Goal: Find specific page/section: Find specific page/section

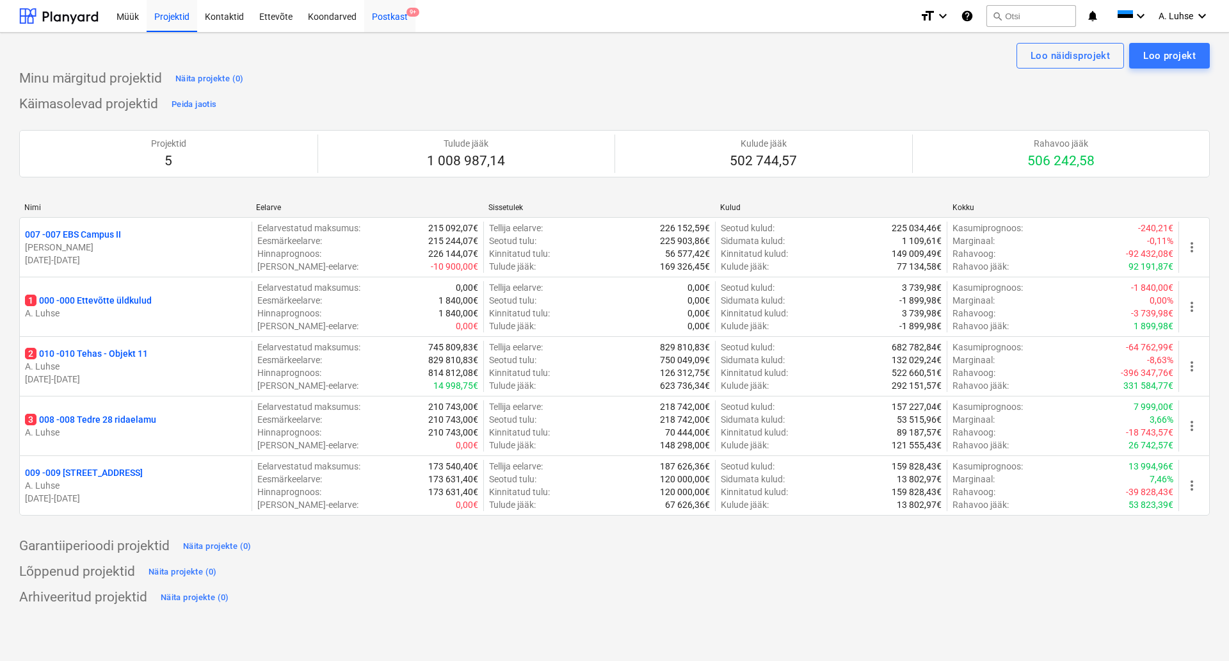
click at [392, 26] on div "Postkast 9+" at bounding box center [389, 15] width 51 height 33
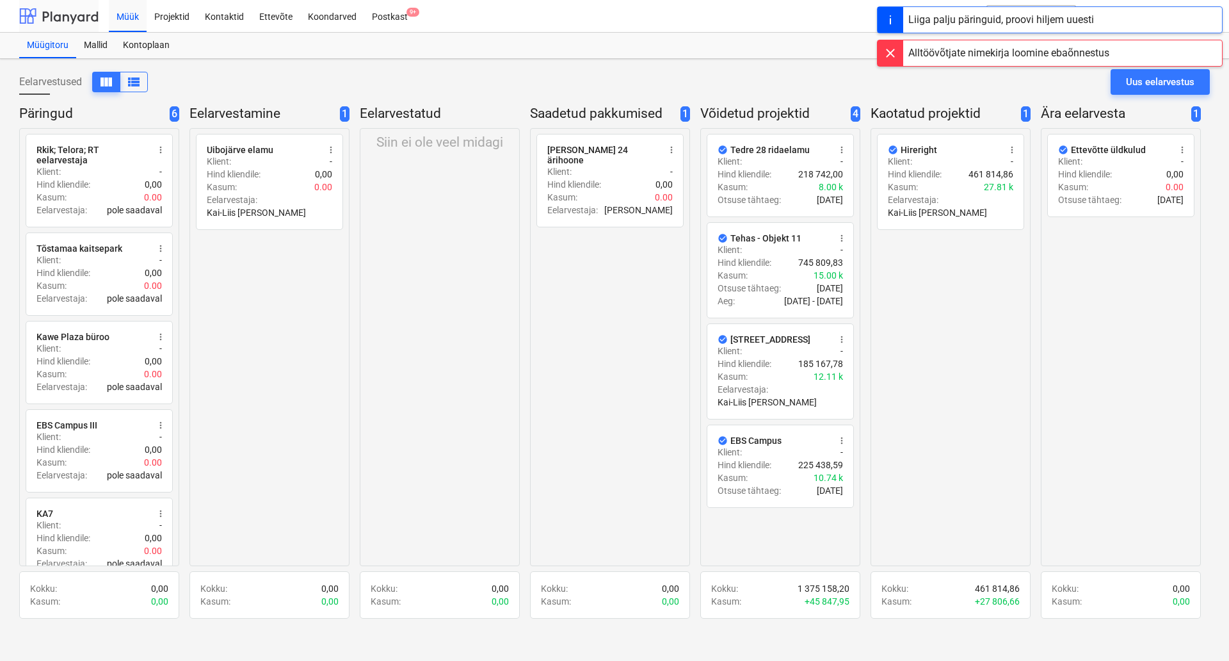
click at [69, 15] on div at bounding box center [58, 16] width 79 height 32
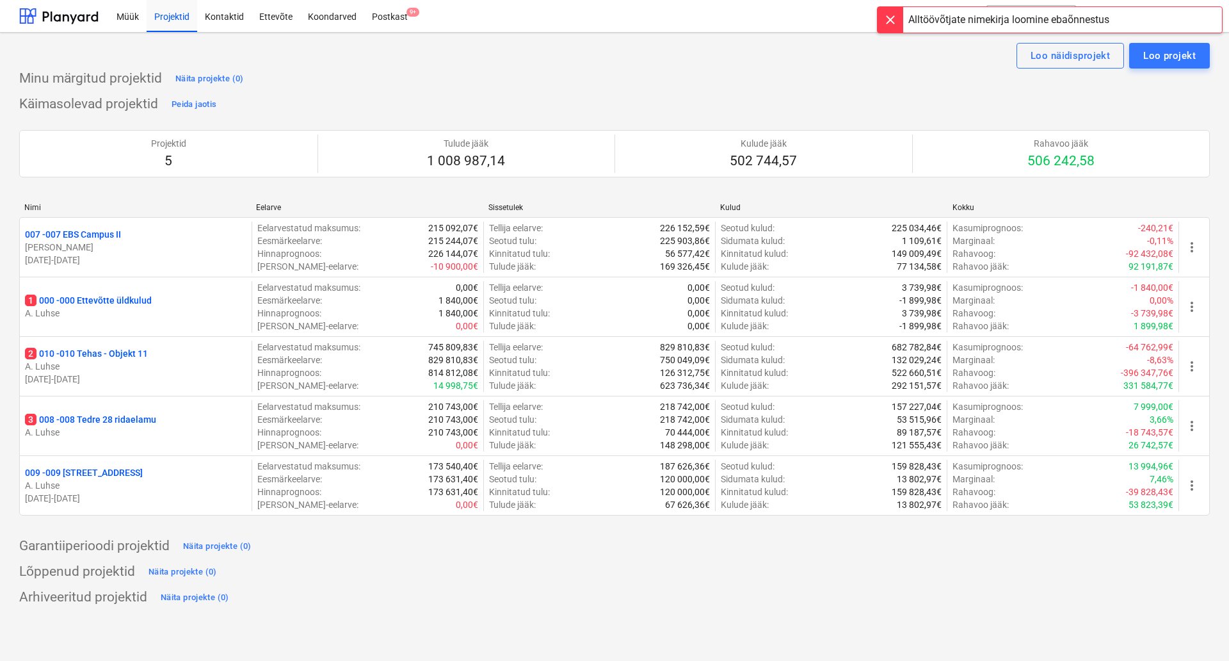
click at [895, 20] on div at bounding box center [891, 20] width 26 height 26
click at [70, 17] on div at bounding box center [58, 16] width 79 height 32
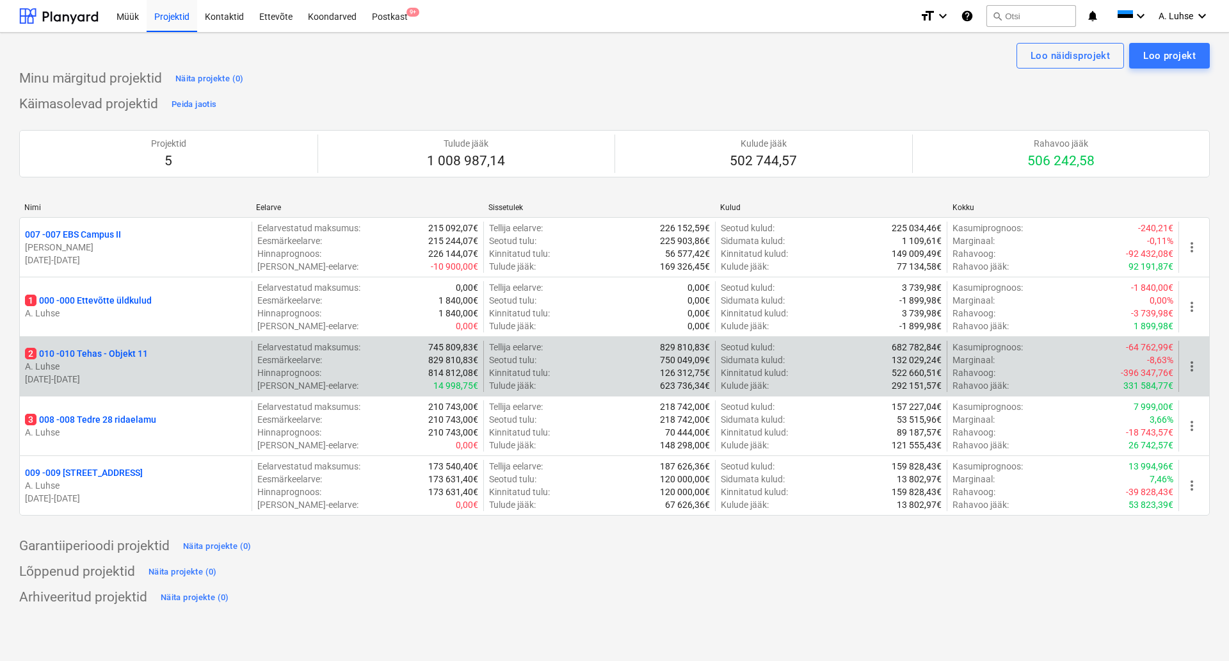
click at [111, 356] on p "2 010 - 010 Tehas - Objekt 11" at bounding box center [86, 353] width 123 height 13
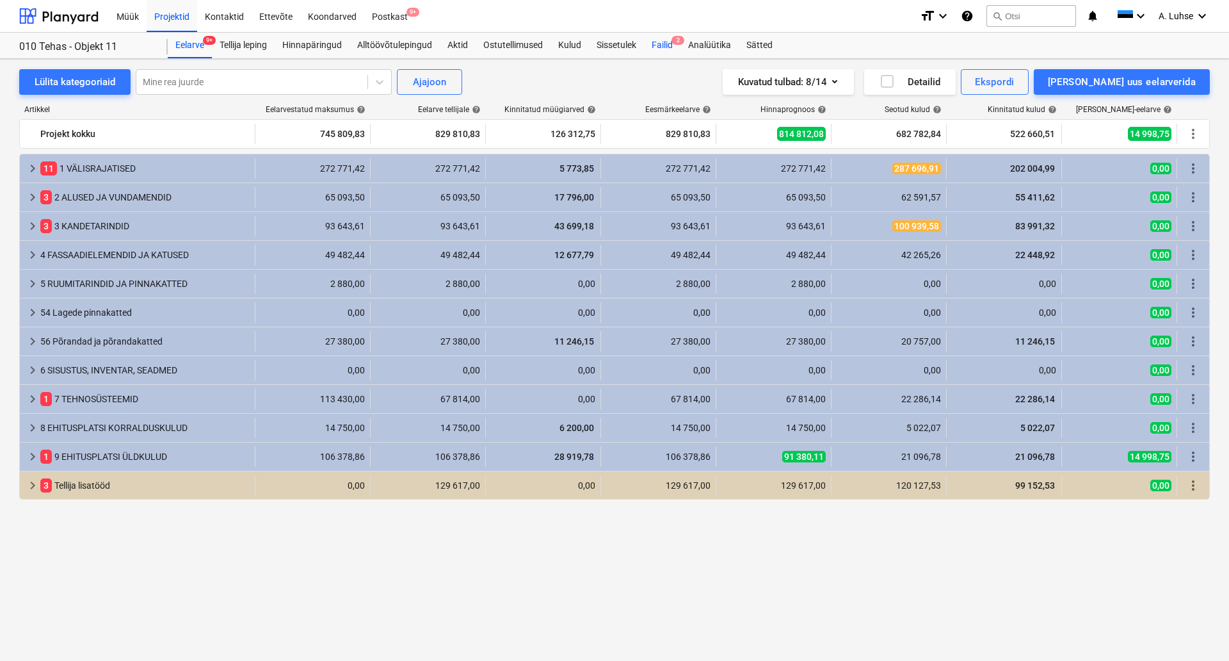
click at [664, 48] on div "Failid 2" at bounding box center [662, 46] width 36 height 26
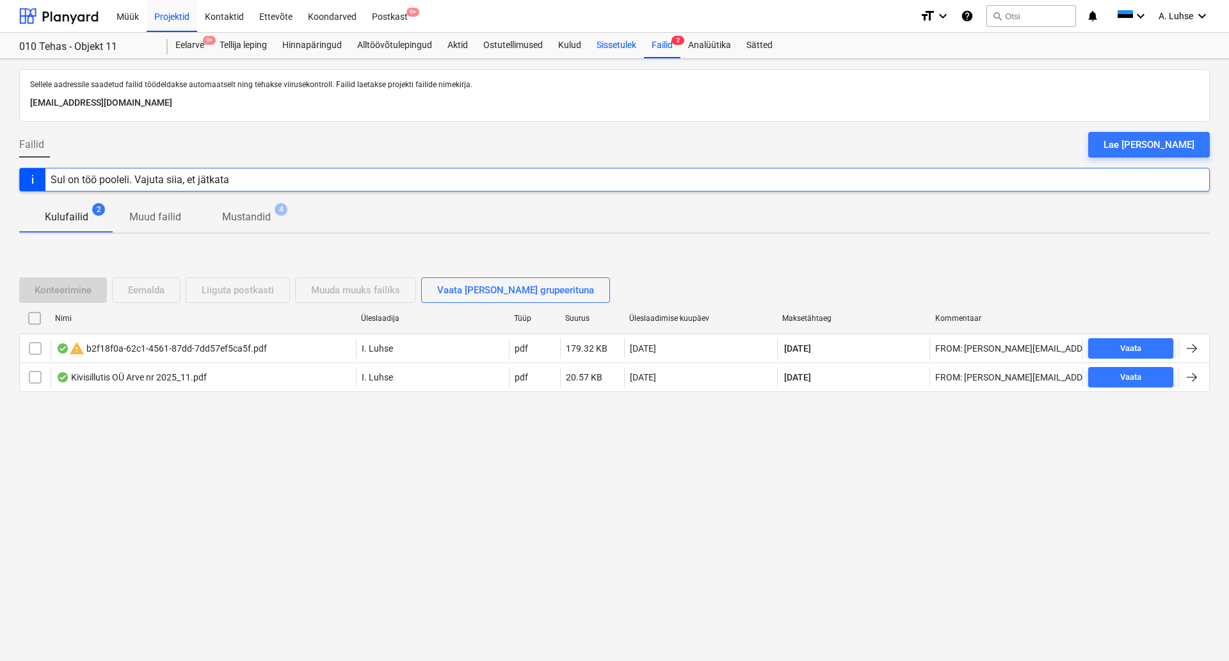
click at [630, 48] on div "Sissetulek" at bounding box center [616, 46] width 55 height 26
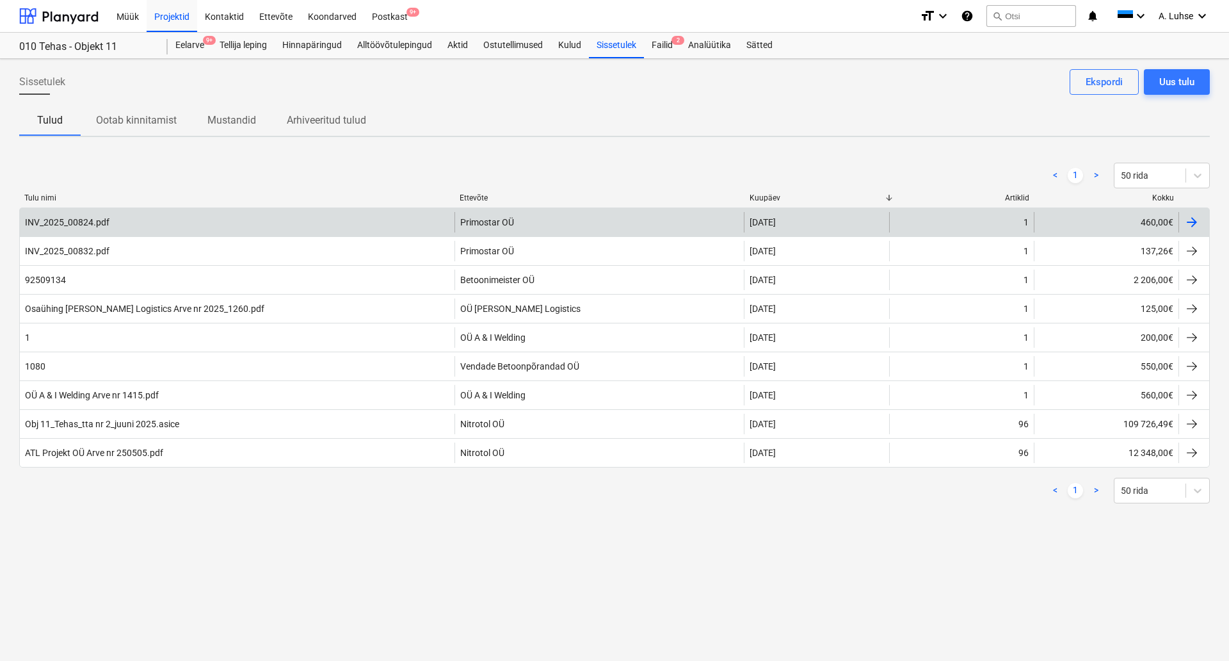
click at [375, 222] on div "INV_2025_00824.pdf" at bounding box center [237, 222] width 435 height 20
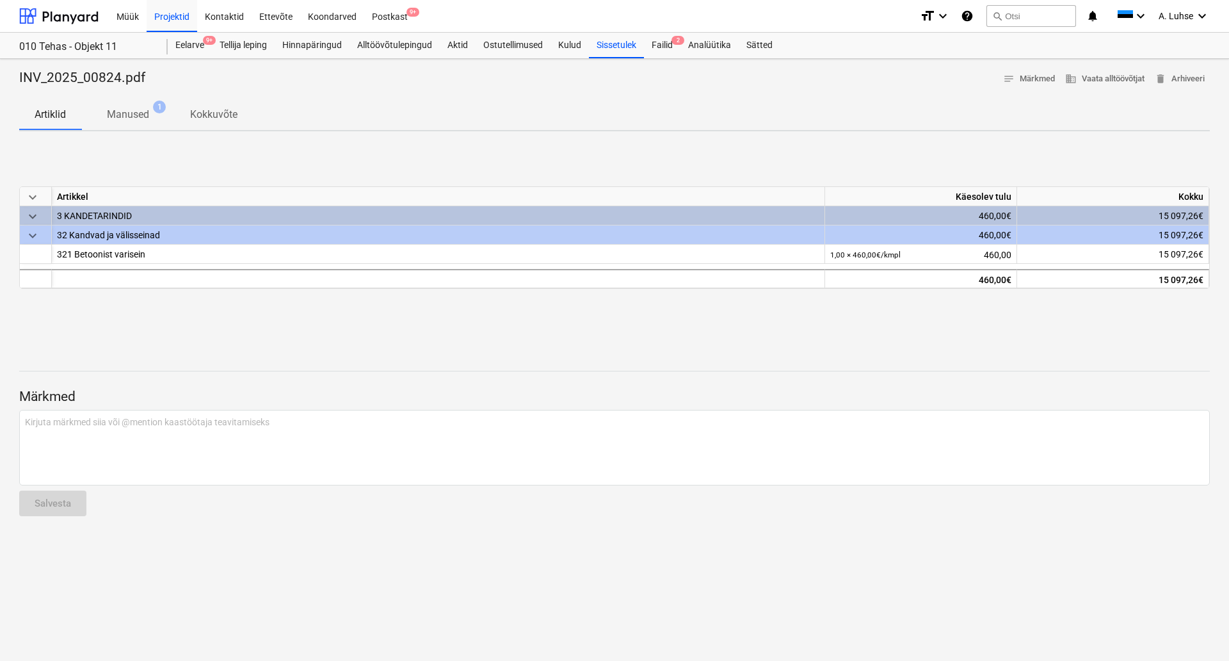
click at [121, 117] on p "Manused" at bounding box center [128, 114] width 42 height 15
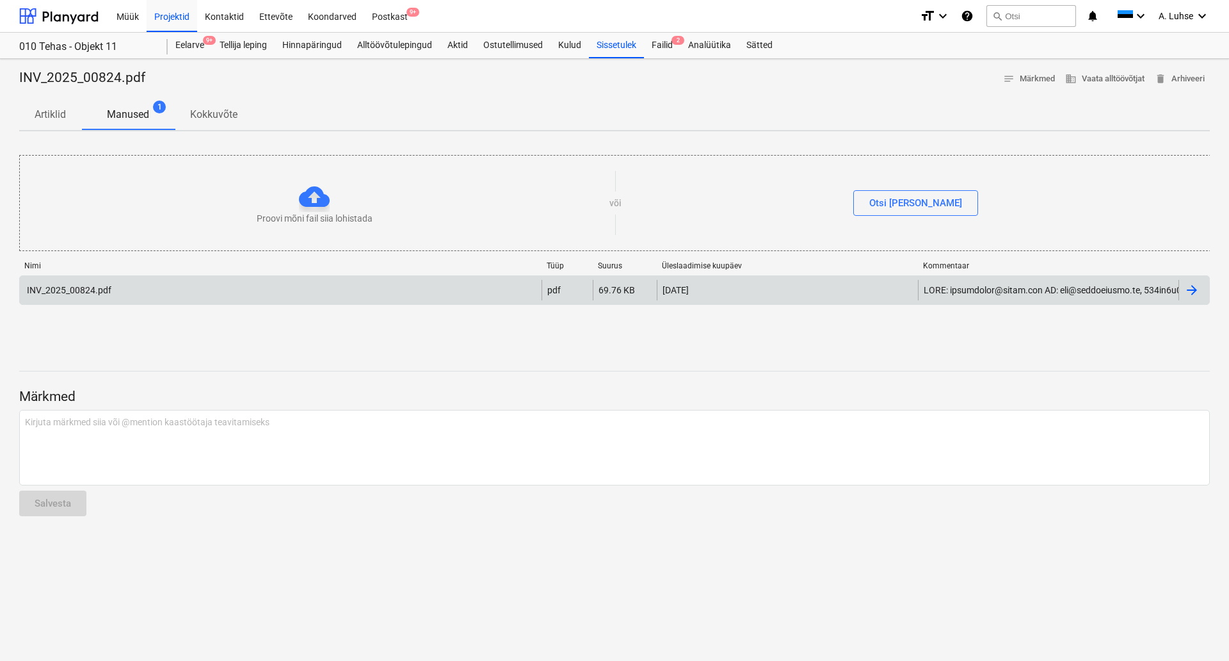
click at [323, 294] on div "INV_2025_00824.pdf" at bounding box center [281, 290] width 522 height 20
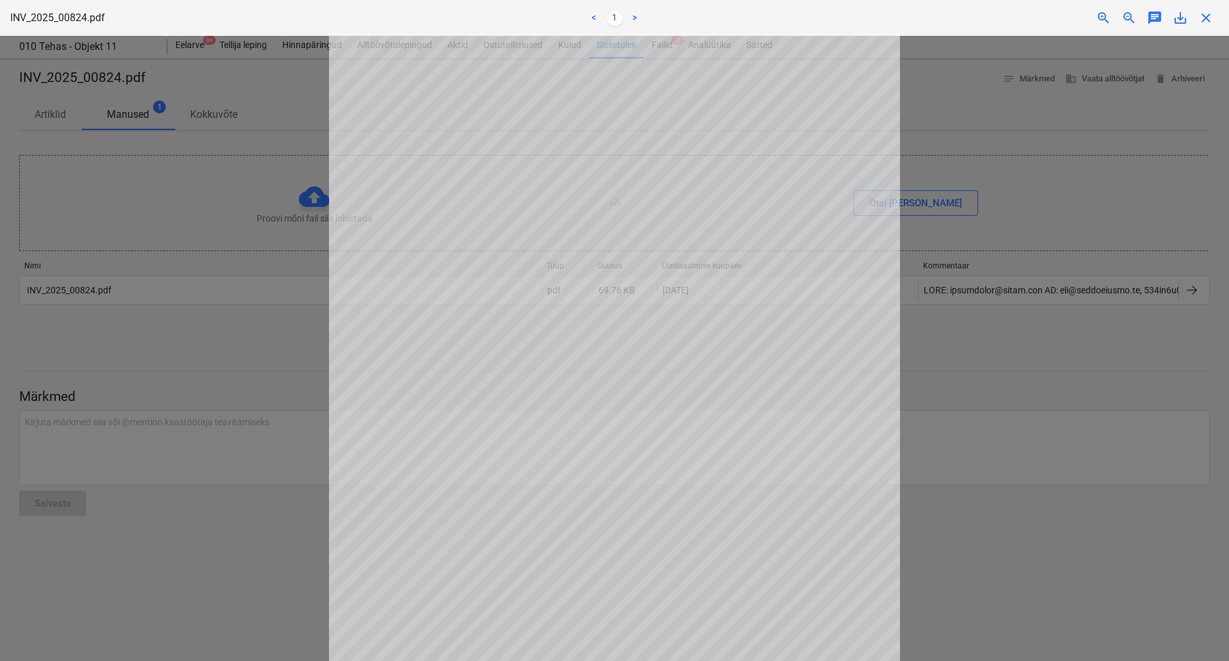
click at [263, 365] on div at bounding box center [614, 348] width 1229 height 625
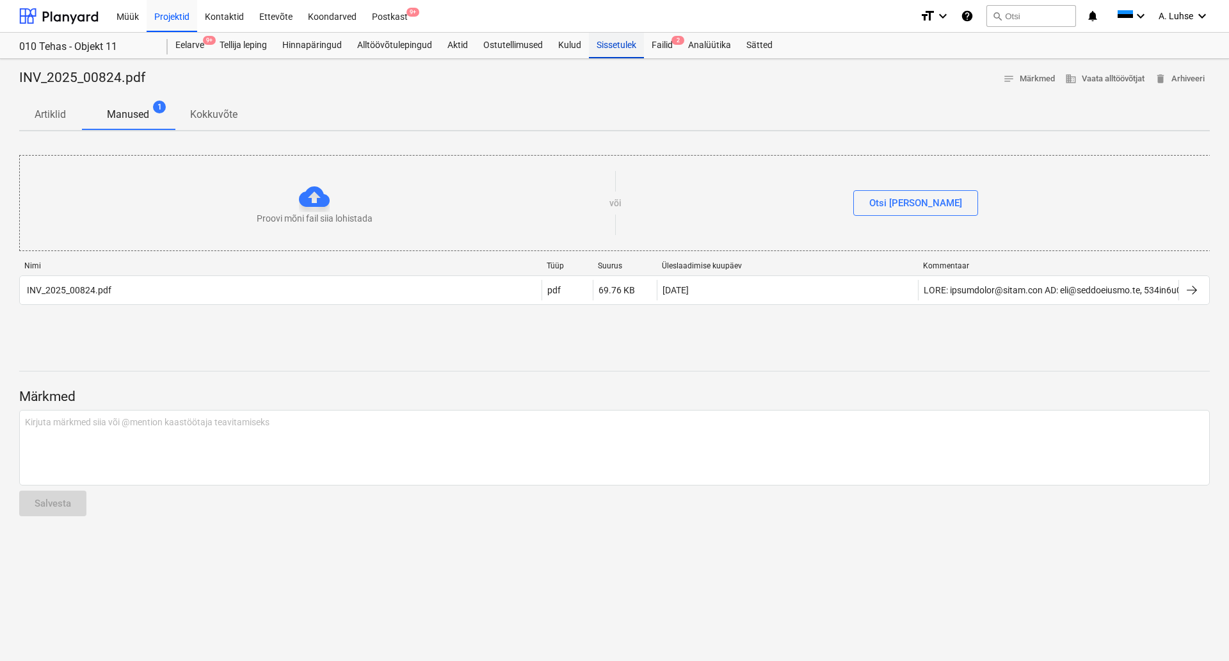
click at [622, 44] on div "Sissetulek" at bounding box center [616, 46] width 55 height 26
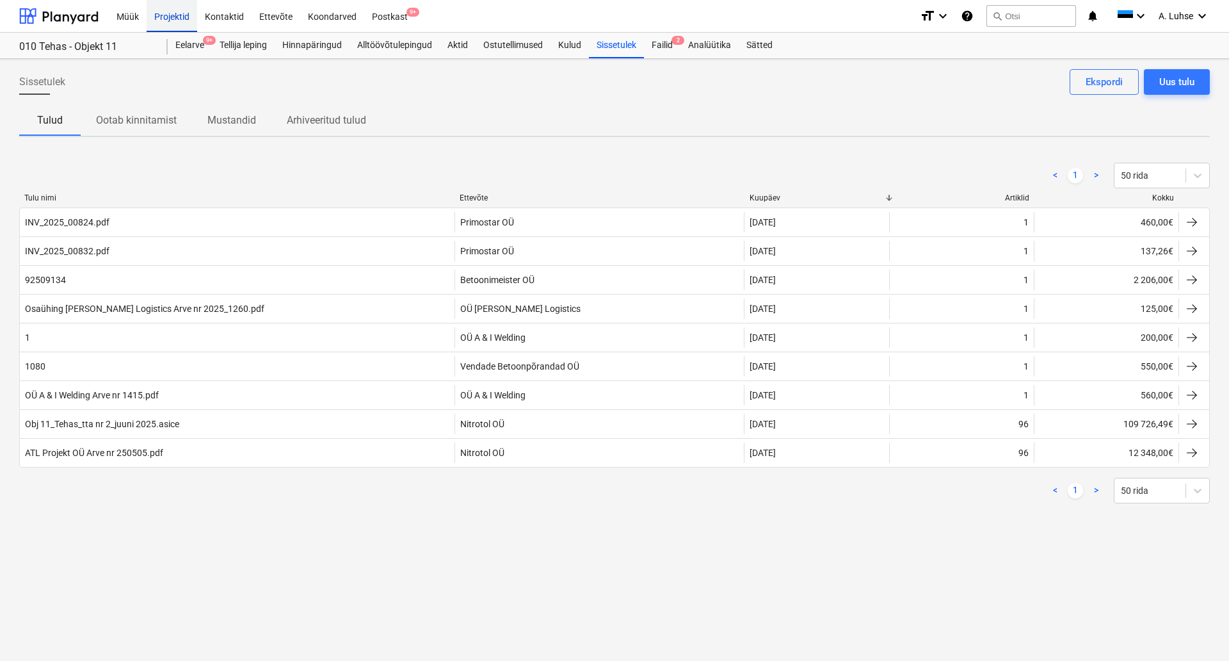
click at [156, 17] on div "Projektid" at bounding box center [172, 15] width 51 height 33
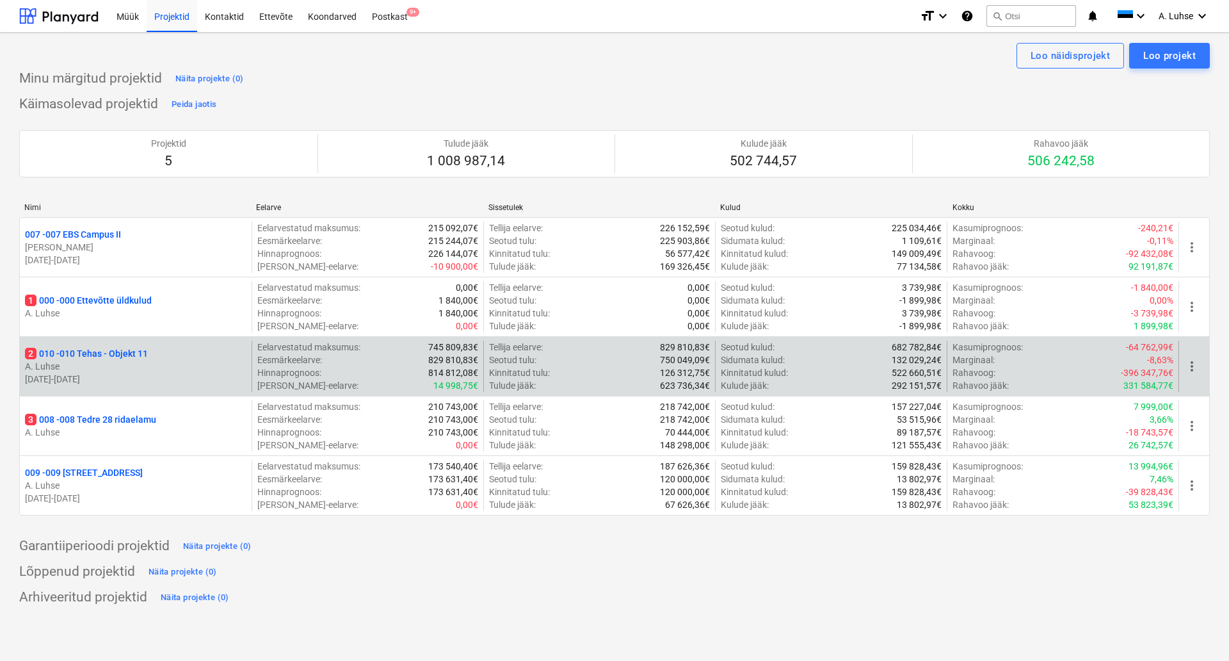
click at [96, 357] on p "2 010 - 010 Tehas - Objekt 11" at bounding box center [86, 353] width 123 height 13
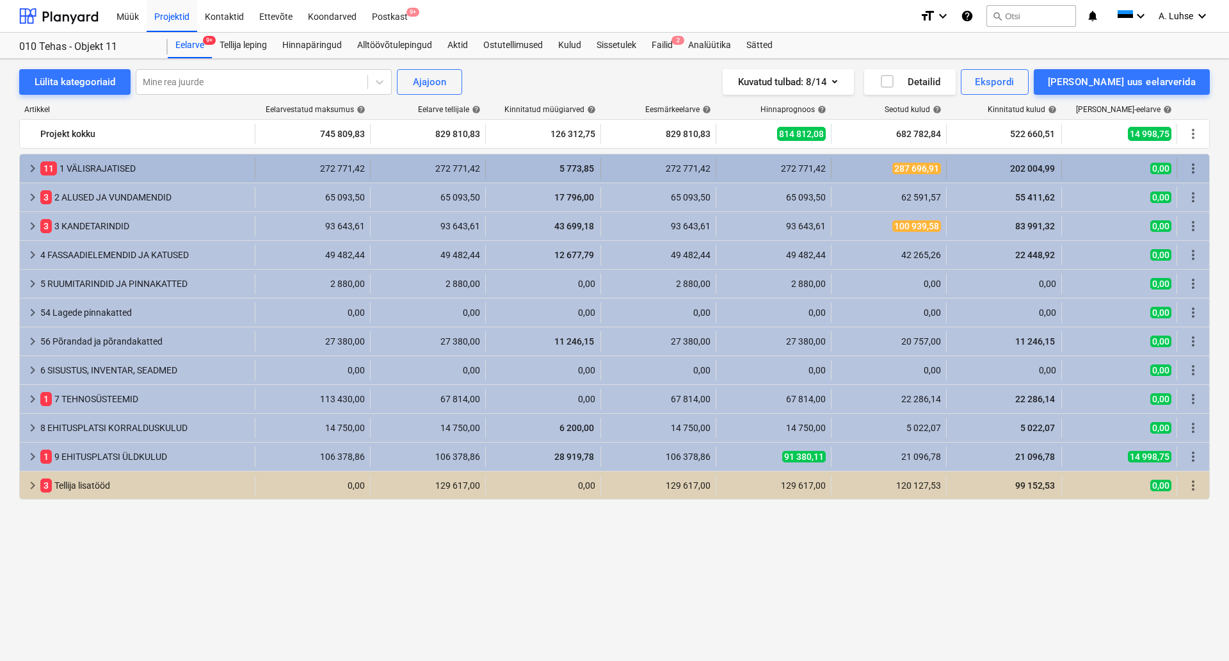
click at [121, 171] on div "11 1 VÄLISRAJATISED" at bounding box center [144, 168] width 209 height 20
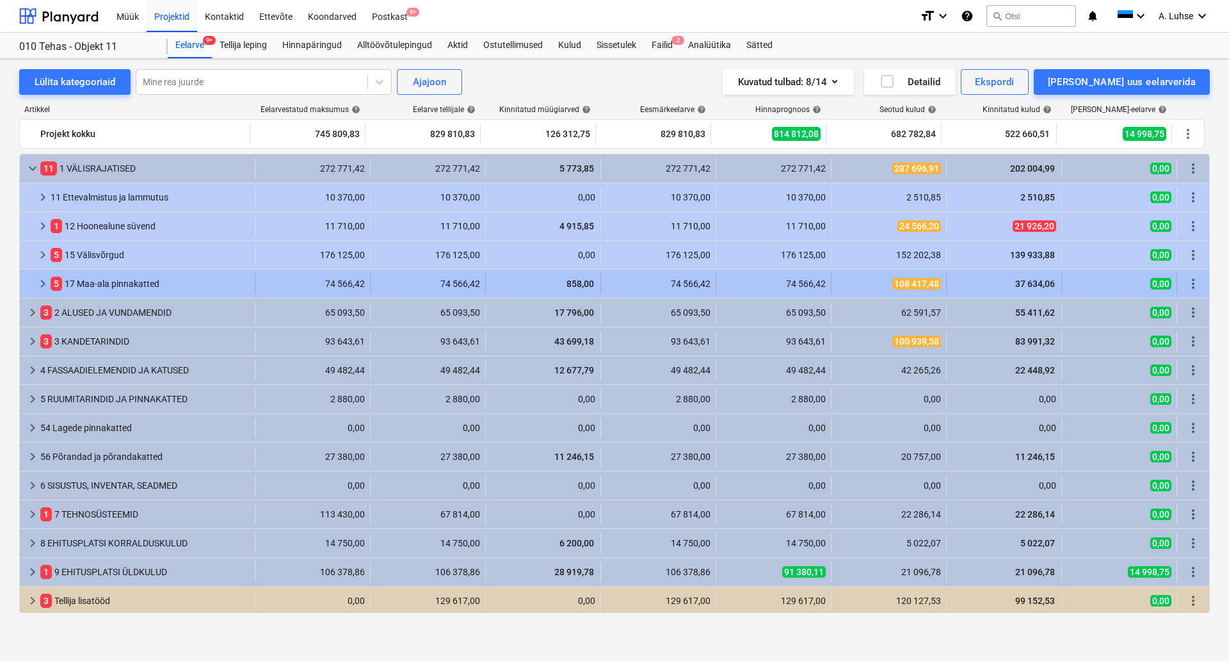
click at [121, 284] on div "5 17 Maa-ala pinnakatted" at bounding box center [150, 283] width 199 height 20
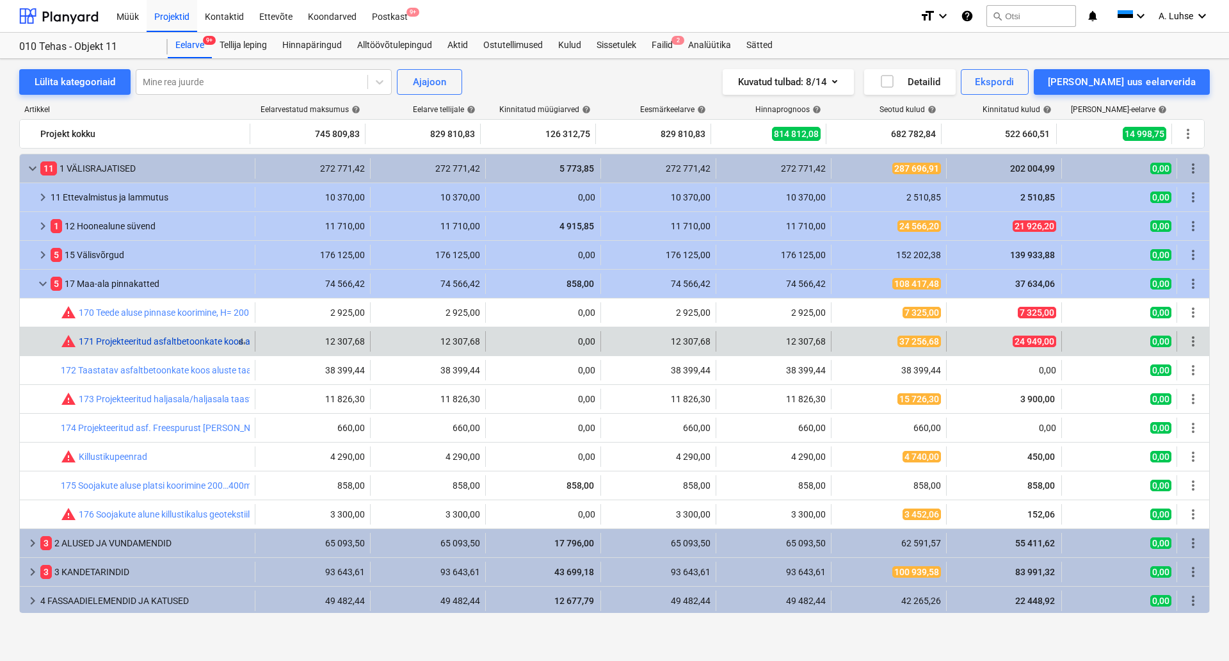
click at [150, 342] on link "171 Projekteeritud asfaltbetoonkate koos aluste ehitusega (AC12 surf 70/100 (10…" at bounding box center [270, 341] width 383 height 10
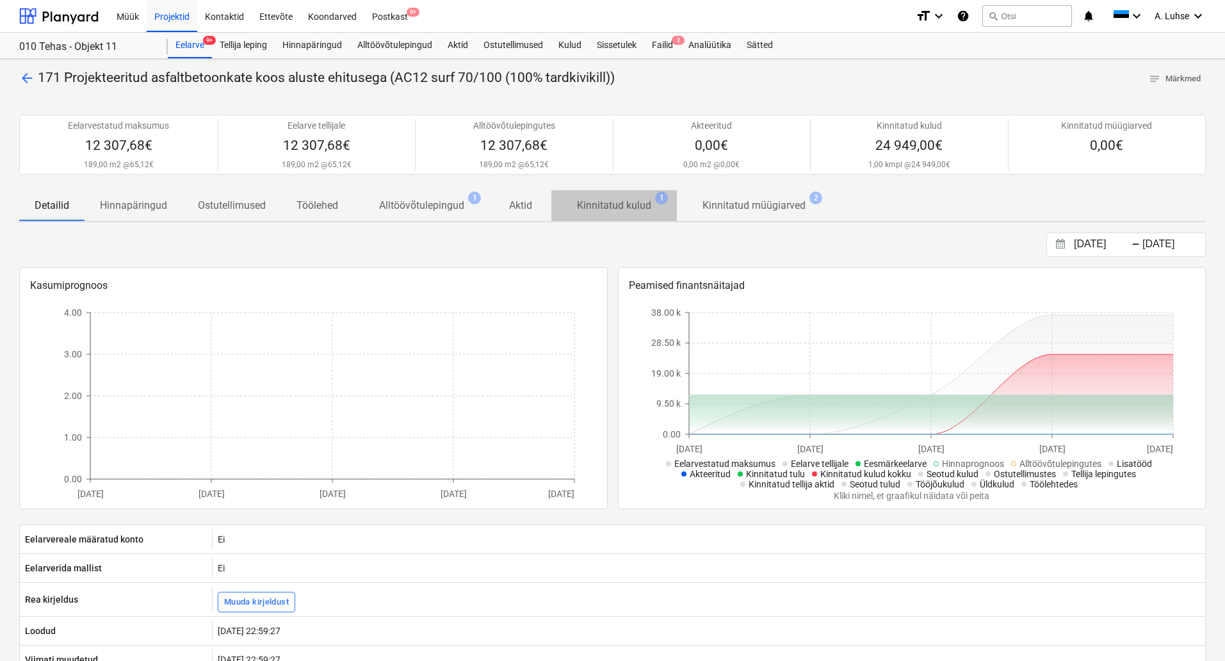
click at [647, 204] on p "Kinnitatud kulud" at bounding box center [614, 205] width 74 height 15
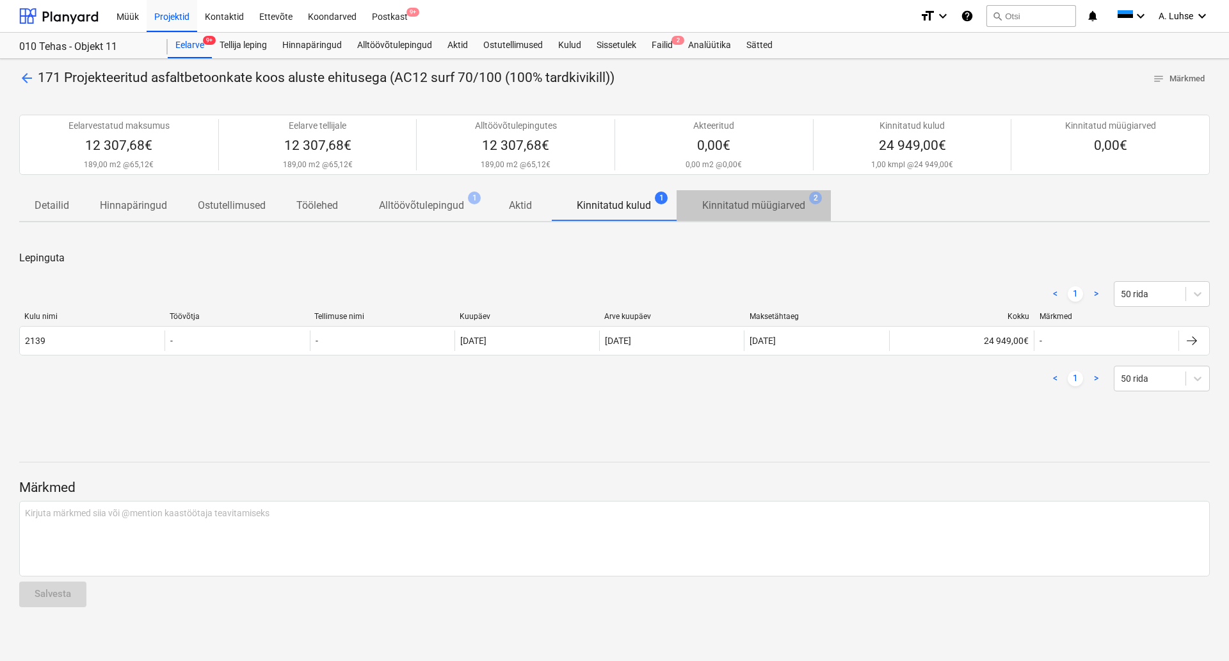
click at [784, 203] on p "Kinnitatud müügiarved" at bounding box center [753, 205] width 103 height 15
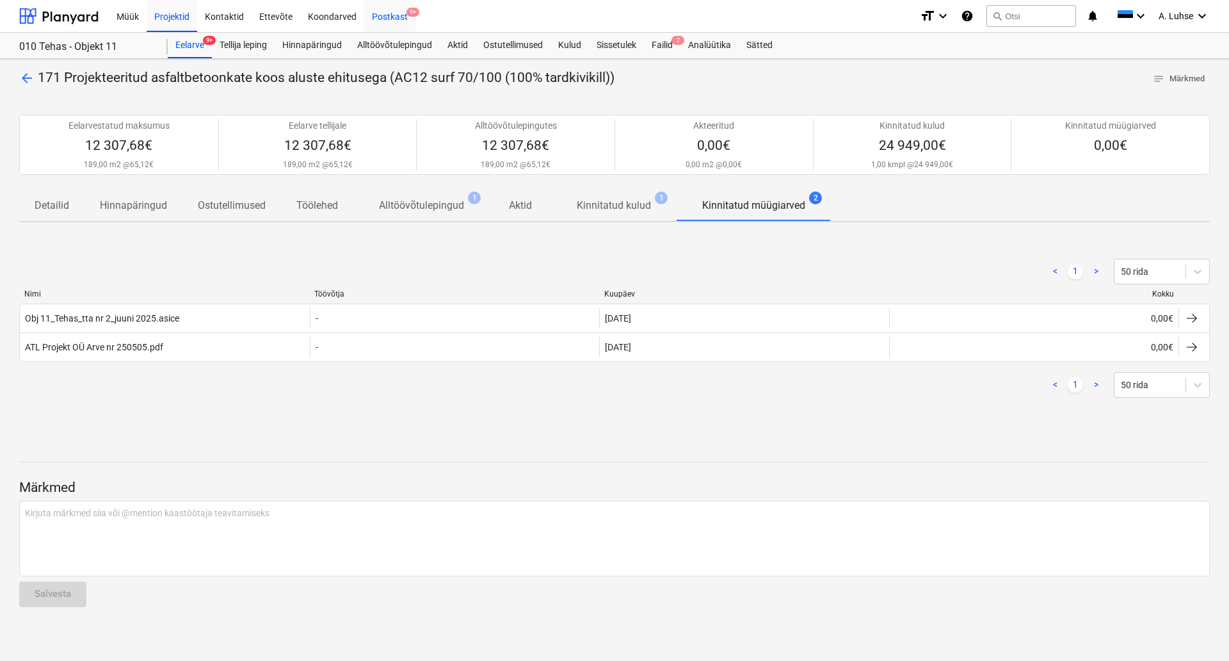
click at [380, 20] on div "Postkast 9+" at bounding box center [389, 15] width 51 height 33
